Goal: Task Accomplishment & Management: Manage account settings

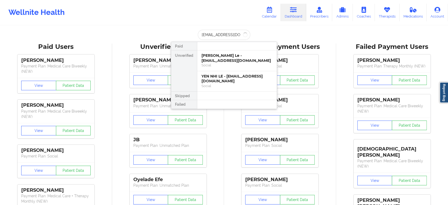
scroll to position [0, 3]
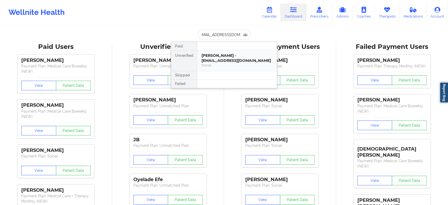
click at [223, 64] on div "Social" at bounding box center [237, 65] width 71 height 5
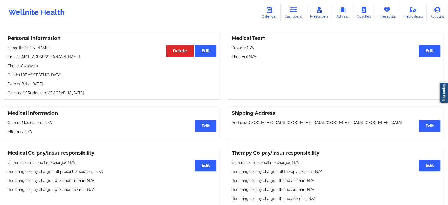
scroll to position [0, 0]
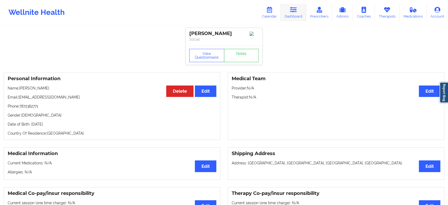
click at [294, 13] on link "Dashboard" at bounding box center [293, 13] width 25 height 18
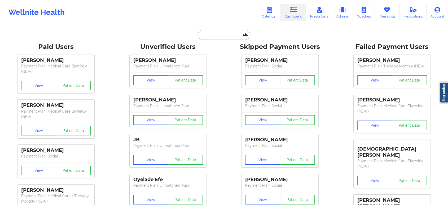
click at [217, 33] on input "text" at bounding box center [224, 35] width 53 height 10
paste input "[PERSON_NAME]"
type input "[PERSON_NAME]"
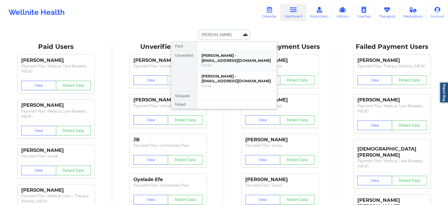
click at [240, 64] on div "Social" at bounding box center [237, 65] width 71 height 5
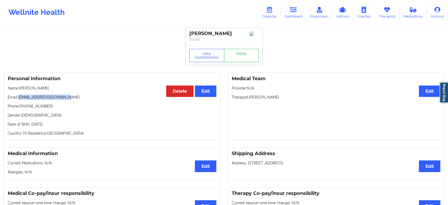
drag, startPoint x: 67, startPoint y: 100, endPoint x: 19, endPoint y: 99, distance: 48.3
click at [19, 99] on p "Email: [EMAIL_ADDRESS][DOMAIN_NAME]" at bounding box center [112, 96] width 209 height 5
copy p "[EMAIL_ADDRESS][DOMAIN_NAME]"
click at [25, 88] on p "Name: [PERSON_NAME]" at bounding box center [112, 87] width 209 height 5
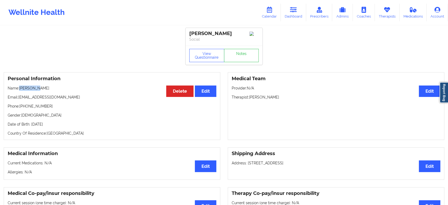
copy p "[PERSON_NAME]"
click at [291, 13] on link "Dashboard" at bounding box center [293, 13] width 25 height 18
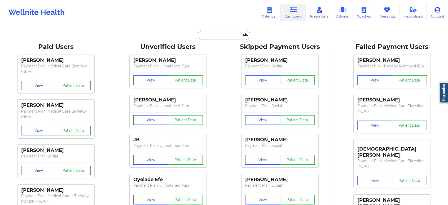
click at [236, 36] on input "text" at bounding box center [224, 35] width 53 height 10
paste input "[PERSON_NAME]"
type input "[PERSON_NAME]"
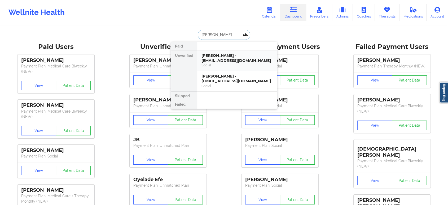
click at [235, 59] on div "[PERSON_NAME] - [EMAIL_ADDRESS][DOMAIN_NAME]" at bounding box center [237, 58] width 71 height 10
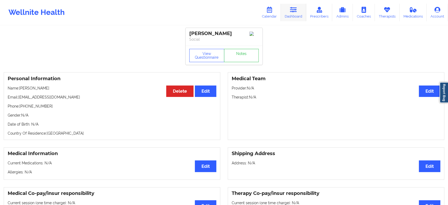
click at [293, 10] on icon at bounding box center [293, 10] width 7 height 6
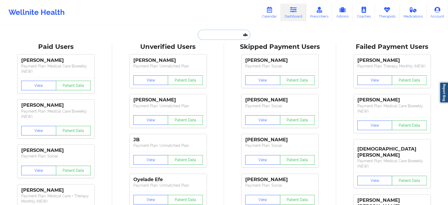
click at [225, 31] on input "text" at bounding box center [224, 35] width 53 height 10
paste input "[PERSON_NAME]"
type input "[PERSON_NAME]"
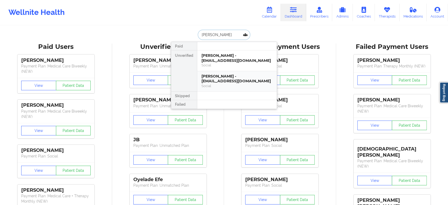
click at [229, 81] on div "[PERSON_NAME] - [EMAIL_ADDRESS][DOMAIN_NAME]" at bounding box center [237, 79] width 71 height 10
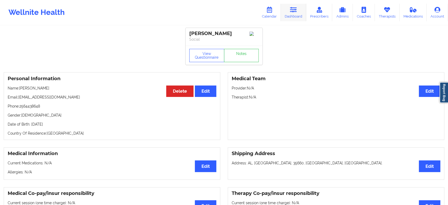
click at [297, 10] on icon at bounding box center [293, 10] width 7 height 6
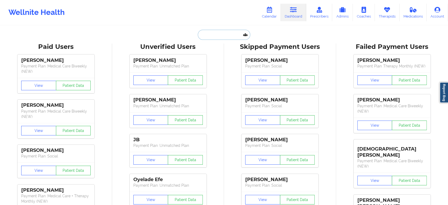
click at [225, 33] on input "text" at bounding box center [224, 35] width 53 height 10
paste input "[PERSON_NAME]"
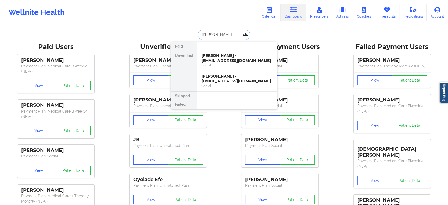
type input "[PERSON_NAME]"
click at [239, 59] on div "[PERSON_NAME] - [EMAIL_ADDRESS][DOMAIN_NAME]" at bounding box center [237, 58] width 71 height 10
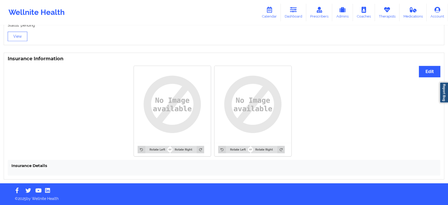
drag, startPoint x: 117, startPoint y: 108, endPoint x: 148, endPoint y: 46, distance: 69.0
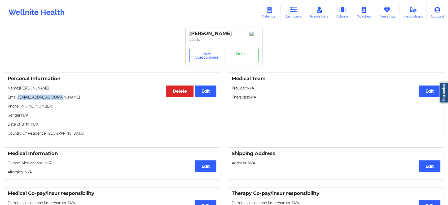
drag, startPoint x: 64, startPoint y: 99, endPoint x: 19, endPoint y: 99, distance: 45.9
click at [19, 99] on p "Email: [EMAIL_ADDRESS][DOMAIN_NAME]" at bounding box center [112, 96] width 209 height 5
copy p "[EMAIL_ADDRESS][DOMAIN_NAME]"
click at [293, 10] on icon at bounding box center [293, 10] width 7 height 6
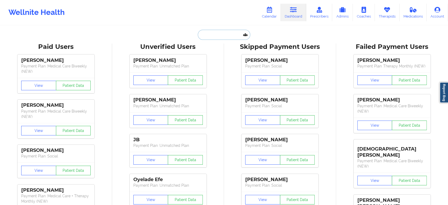
click at [227, 32] on input "text" at bounding box center [224, 35] width 53 height 10
paste input "[EMAIL_ADDRESS][DOMAIN_NAME]"
type input "[EMAIL_ADDRESS][DOMAIN_NAME]"
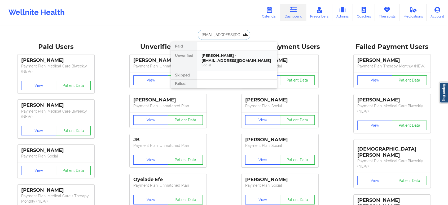
click at [235, 56] on div "[PERSON_NAME] - [EMAIL_ADDRESS][DOMAIN_NAME]" at bounding box center [237, 58] width 71 height 10
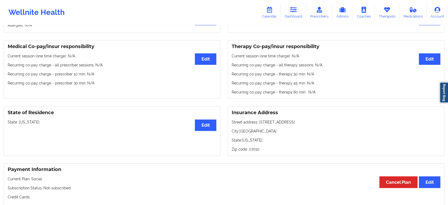
scroll to position [187, 0]
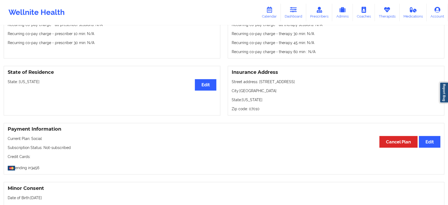
drag, startPoint x: 273, startPoint y: 114, endPoint x: 278, endPoint y: 95, distance: 19.5
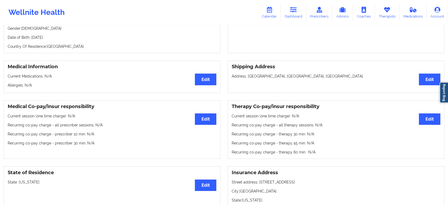
scroll to position [0, 0]
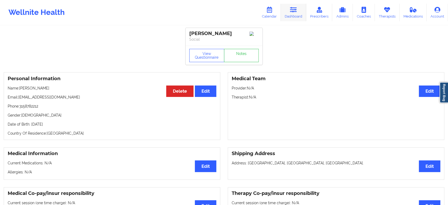
click at [284, 4] on link "Dashboard" at bounding box center [293, 13] width 25 height 18
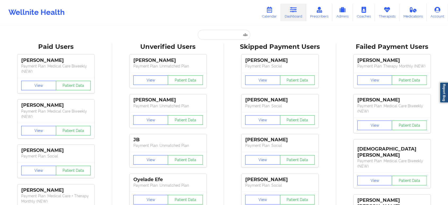
click at [214, 37] on input "text" at bounding box center [224, 35] width 53 height 10
paste input "[PERSON_NAME]"
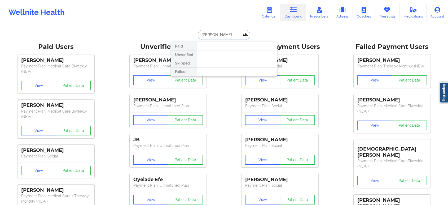
paste input "[EMAIL_ADDRESS][DOMAIN_NAME]"
type input "[EMAIL_ADDRESS][DOMAIN_NAME]"
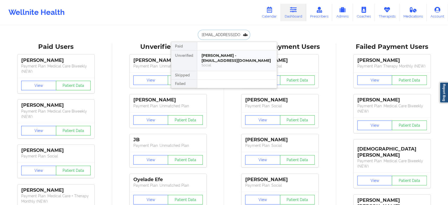
click at [232, 63] on div "Social" at bounding box center [237, 65] width 71 height 5
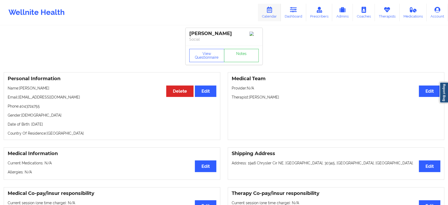
click at [296, 4] on link "Dashboard" at bounding box center [293, 13] width 25 height 18
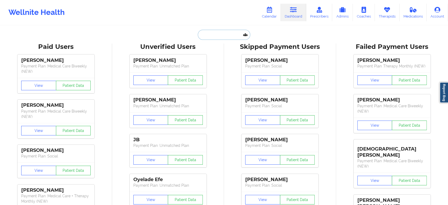
click at [223, 34] on input "text" at bounding box center [224, 35] width 53 height 10
paste input "[PERSON_NAME]"
type input "[PERSON_NAME]"
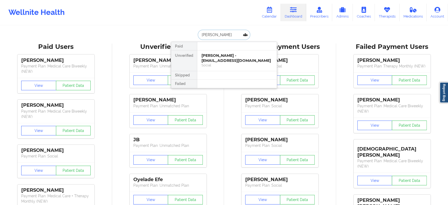
click at [229, 58] on div "[PERSON_NAME] - [EMAIL_ADDRESS][DOMAIN_NAME]" at bounding box center [237, 58] width 71 height 10
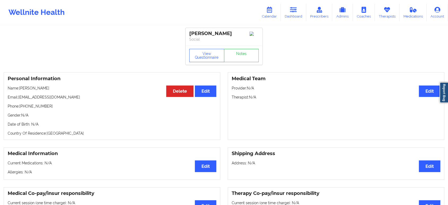
drag, startPoint x: 80, startPoint y: 101, endPoint x: 20, endPoint y: 99, distance: 60.5
click at [20, 99] on p "Email: [EMAIL_ADDRESS][DOMAIN_NAME]" at bounding box center [112, 96] width 209 height 5
copy p "[EMAIL_ADDRESS][DOMAIN_NAME]"
click at [289, 14] on link "Dashboard" at bounding box center [293, 13] width 25 height 18
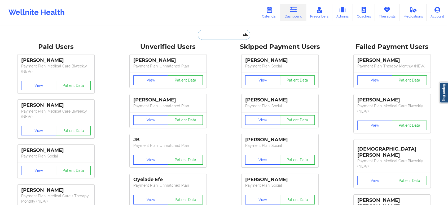
click at [219, 31] on input "text" at bounding box center [224, 35] width 53 height 10
paste input "[EMAIL_ADDRESS][DOMAIN_NAME]"
type input "[EMAIL_ADDRESS][DOMAIN_NAME]"
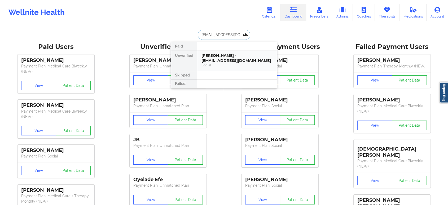
click at [234, 57] on div "[PERSON_NAME] - [EMAIL_ADDRESS][DOMAIN_NAME]" at bounding box center [237, 58] width 71 height 10
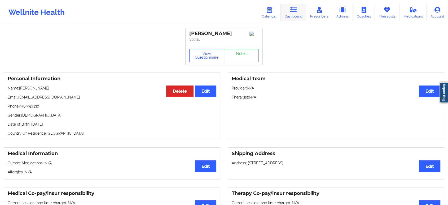
click at [293, 10] on icon at bounding box center [293, 10] width 7 height 6
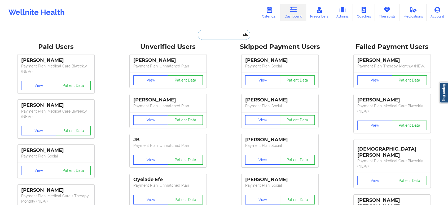
click at [236, 36] on input "text" at bounding box center [224, 35] width 53 height 10
paste input "[PERSON_NAME]"
type input "[PERSON_NAME]"
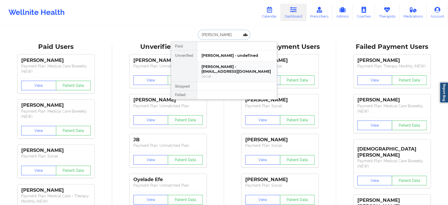
click at [240, 71] on div "[PERSON_NAME] - [EMAIL_ADDRESS][DOMAIN_NAME]" at bounding box center [237, 69] width 71 height 10
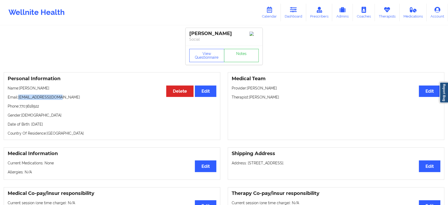
drag, startPoint x: 66, startPoint y: 98, endPoint x: 19, endPoint y: 97, distance: 46.4
click at [19, 97] on p "Email: [EMAIL_ADDRESS][DOMAIN_NAME]" at bounding box center [112, 96] width 209 height 5
copy p "[EMAIL_ADDRESS][DOMAIN_NAME]"
click at [295, 9] on icon at bounding box center [293, 10] width 7 height 6
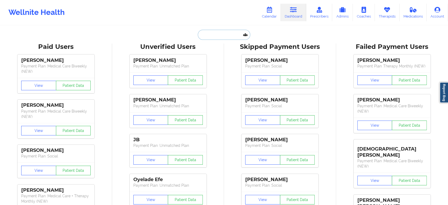
click at [220, 33] on input "text" at bounding box center [224, 35] width 53 height 10
paste input "[PERSON_NAME]"
type input "[PERSON_NAME]"
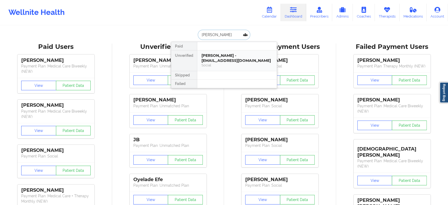
click at [227, 55] on div "[PERSON_NAME] - [EMAIL_ADDRESS][DOMAIN_NAME]" at bounding box center [237, 58] width 71 height 10
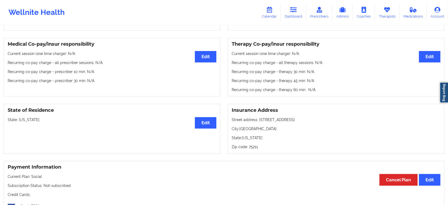
scroll to position [168, 0]
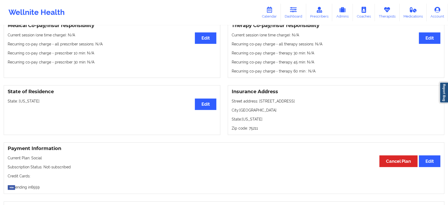
drag, startPoint x: 89, startPoint y: 181, endPoint x: 95, endPoint y: 173, distance: 9.7
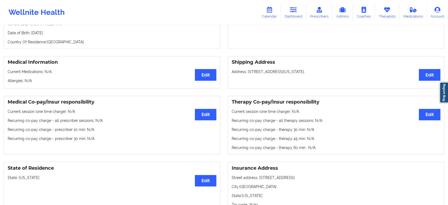
scroll to position [0, 0]
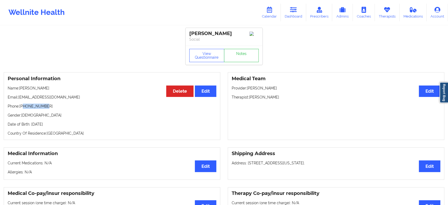
drag, startPoint x: 49, startPoint y: 108, endPoint x: 24, endPoint y: 108, distance: 25.2
click at [24, 108] on p "Phone: [PHONE_NUMBER]" at bounding box center [112, 105] width 209 height 5
copy p "9726895470"
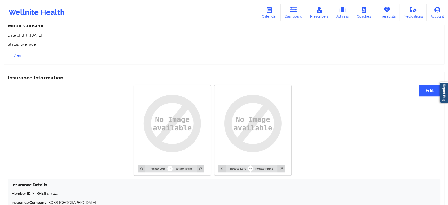
scroll to position [411, 0]
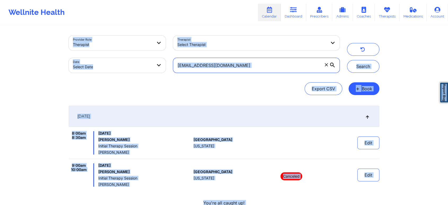
click at [284, 65] on input "[EMAIL_ADDRESS][DOMAIN_NAME]" at bounding box center [256, 65] width 167 height 15
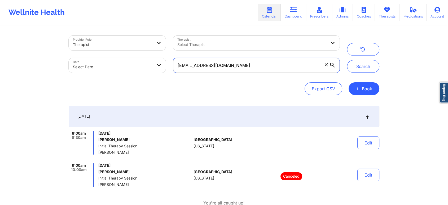
click at [279, 65] on input "[EMAIL_ADDRESS][DOMAIN_NAME]" at bounding box center [256, 65] width 167 height 15
paste input "[EMAIL_ADDRESS][DOMAIN_NAME]"
type input "[EMAIL_ADDRESS][DOMAIN_NAME]"
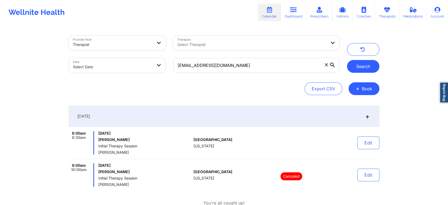
click at [375, 67] on button "Search" at bounding box center [363, 66] width 32 height 13
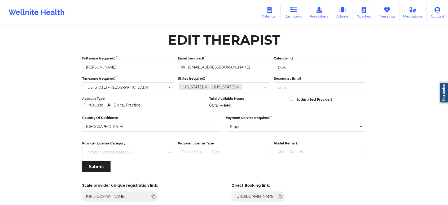
click at [389, 10] on icon at bounding box center [387, 10] width 7 height 6
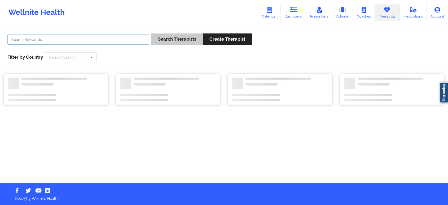
drag, startPoint x: 117, startPoint y: 39, endPoint x: 158, endPoint y: 37, distance: 40.9
click at [117, 39] on input "text" at bounding box center [78, 39] width 142 height 10
paste input "[PERSON_NAME]"
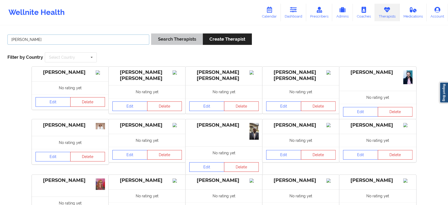
type input "Alicia Jones"
click at [179, 40] on button "Search Therapists" at bounding box center [176, 38] width 51 height 11
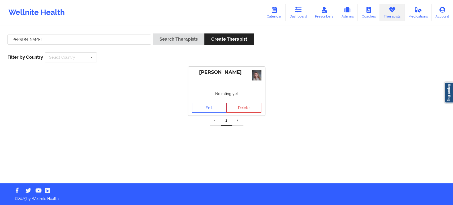
click at [210, 99] on div "No rating yet" at bounding box center [226, 93] width 77 height 13
click at [209, 106] on link "Edit" at bounding box center [209, 108] width 35 height 10
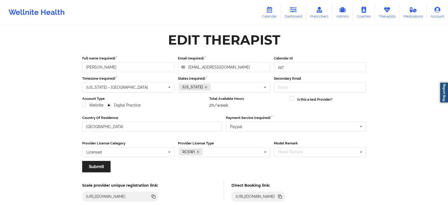
click at [283, 197] on icon at bounding box center [280, 196] width 6 height 6
click at [389, 15] on link "Therapists" at bounding box center [387, 13] width 25 height 18
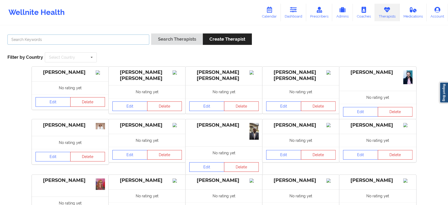
click at [94, 37] on input "text" at bounding box center [78, 39] width 142 height 10
paste input "Aprils Perkins lewis"
click at [151, 33] on button "Search Therapists" at bounding box center [176, 38] width 51 height 11
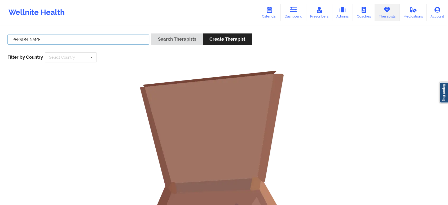
click at [20, 39] on input "Aprils Perkins" at bounding box center [78, 39] width 142 height 10
type input "April Perkins"
click at [151, 33] on button "Search Therapists" at bounding box center [176, 38] width 51 height 11
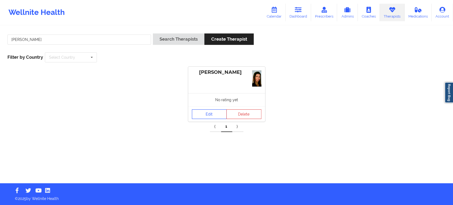
click at [213, 113] on link "Edit" at bounding box center [209, 114] width 35 height 10
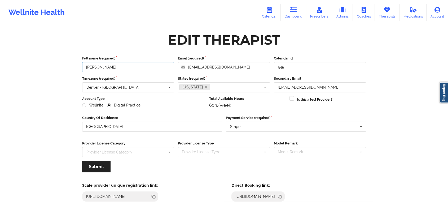
click at [125, 66] on input "April Perkins" at bounding box center [128, 67] width 92 height 10
click at [282, 197] on icon at bounding box center [280, 196] width 3 height 3
click at [137, 67] on input "April Perkins" at bounding box center [128, 67] width 92 height 10
click at [388, 14] on link "Therapists" at bounding box center [387, 13] width 25 height 18
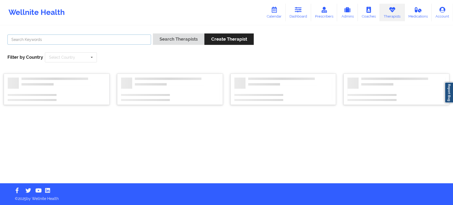
click at [122, 37] on input "text" at bounding box center [78, 39] width 143 height 10
paste input "Virginia Gibala:"
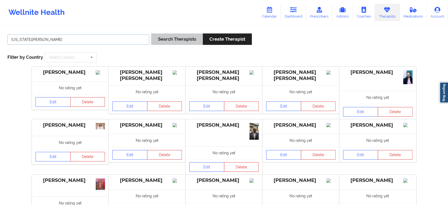
type input "Virginia Gibala"
click at [163, 41] on button "Search Therapists" at bounding box center [176, 38] width 51 height 11
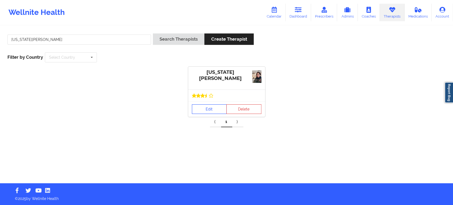
click at [212, 110] on link "Edit" at bounding box center [209, 109] width 35 height 10
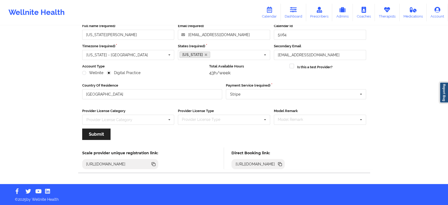
scroll to position [33, 0]
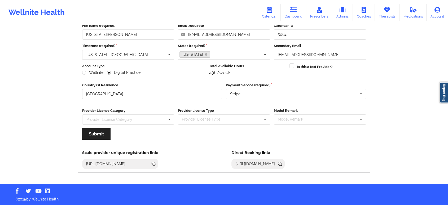
click at [282, 163] on icon at bounding box center [280, 164] width 3 height 3
click at [385, 11] on icon at bounding box center [387, 10] width 7 height 6
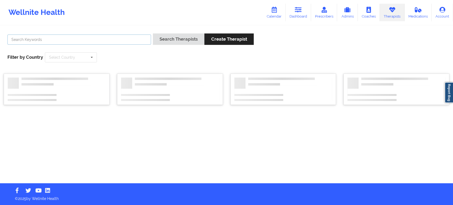
click at [136, 37] on input "text" at bounding box center [78, 39] width 143 height 10
paste input "Janell Stallworth"
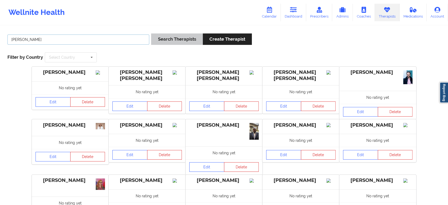
type input "Janell Stallworth"
click at [180, 40] on button "Search Therapists" at bounding box center [176, 38] width 51 height 11
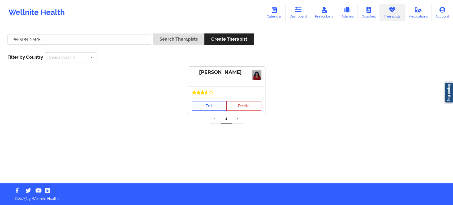
click at [204, 98] on div "Edit Delete" at bounding box center [226, 105] width 77 height 15
click at [208, 107] on link "Edit" at bounding box center [209, 106] width 35 height 10
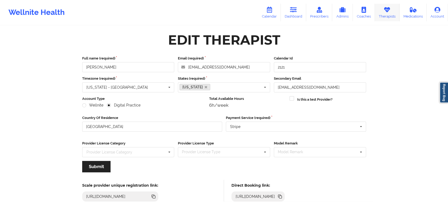
click at [386, 6] on link "Therapists" at bounding box center [387, 13] width 25 height 18
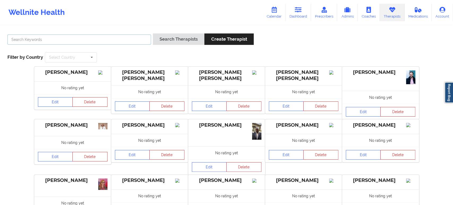
click at [122, 38] on input "text" at bounding box center [78, 39] width 143 height 10
paste input "REVON MCGRIFF"
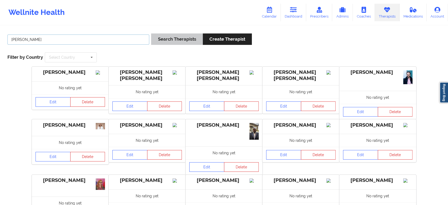
type input "REVON MCGRIFF"
click at [172, 40] on button "Search Therapists" at bounding box center [176, 38] width 51 height 11
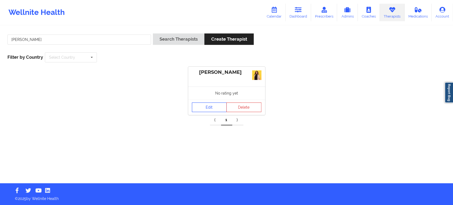
click at [208, 107] on link "Edit" at bounding box center [209, 107] width 35 height 10
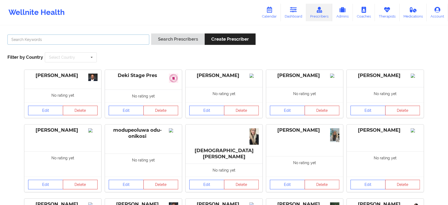
click at [115, 40] on input "text" at bounding box center [78, 39] width 142 height 10
paste input "Aprils [PERSON_NAME]"
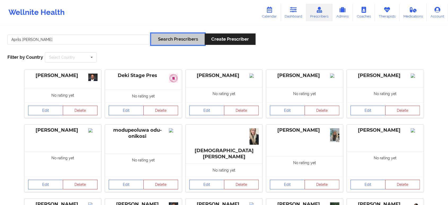
click at [172, 37] on button "Search Prescribers" at bounding box center [177, 38] width 53 height 11
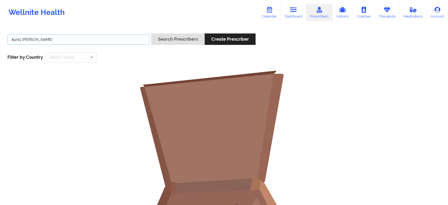
click at [108, 40] on input "Aprils Perkins lewis" at bounding box center [78, 39] width 142 height 10
type input "Aprils Perkins"
